Goal: Information Seeking & Learning: Learn about a topic

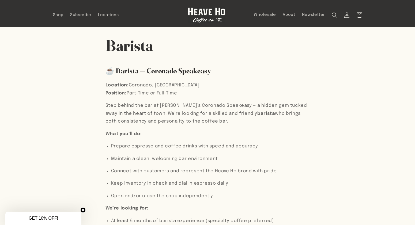
click at [58, 106] on section "Barista ☕ Barista — Coronado Speakeasy Location: [GEOGRAPHIC_DATA], [GEOGRAPHIC…" at bounding box center [207, 183] width 415 height 313
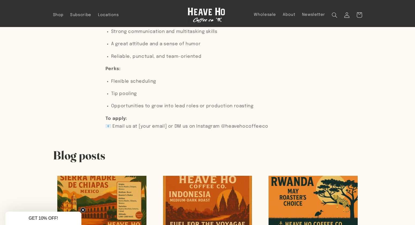
scroll to position [191, 0]
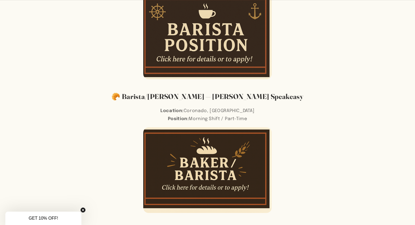
scroll to position [227, 0]
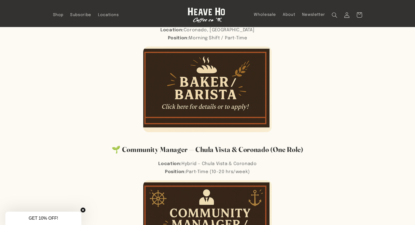
click at [197, 98] on img at bounding box center [207, 90] width 129 height 86
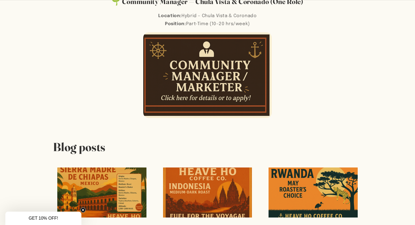
scroll to position [380, 0]
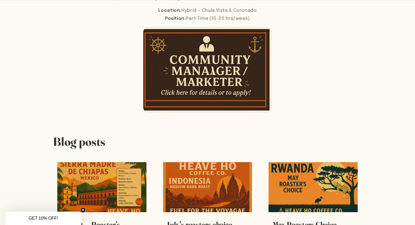
click at [178, 91] on img at bounding box center [207, 70] width 129 height 86
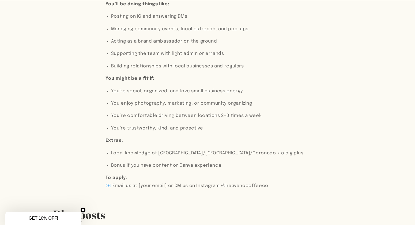
scroll to position [147, 0]
